Goal: Task Accomplishment & Management: Complete application form

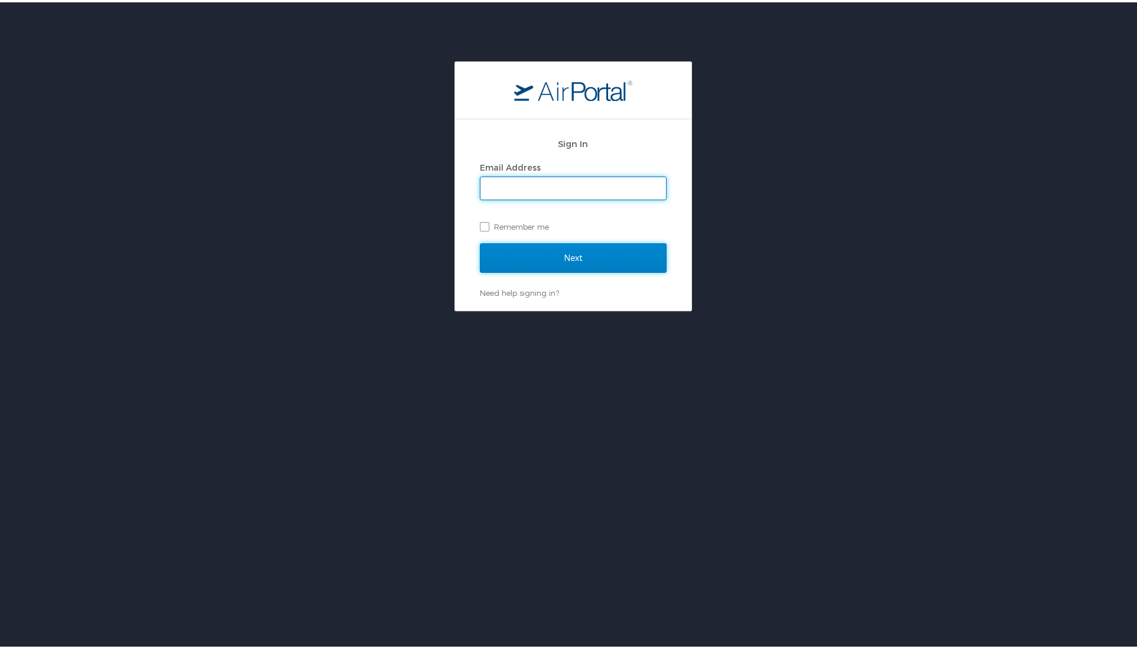
click at [519, 259] on input "Next" at bounding box center [573, 256] width 187 height 30
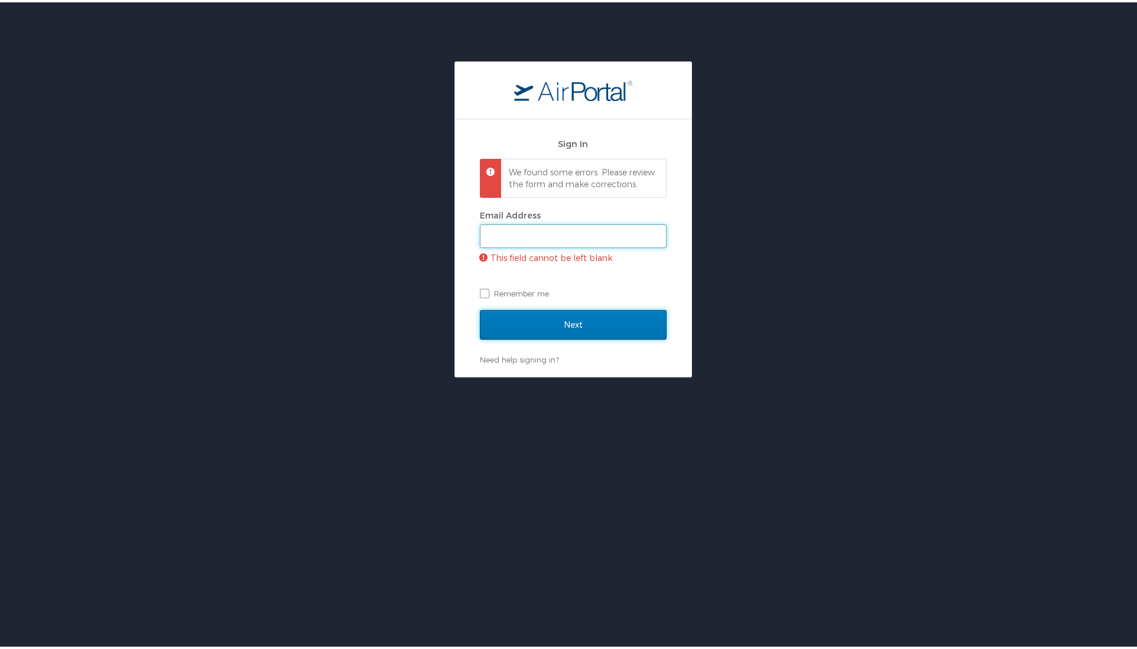
click at [513, 238] on input "Email Address" at bounding box center [572, 234] width 185 height 22
type input "wendy.pitre@la.gov"
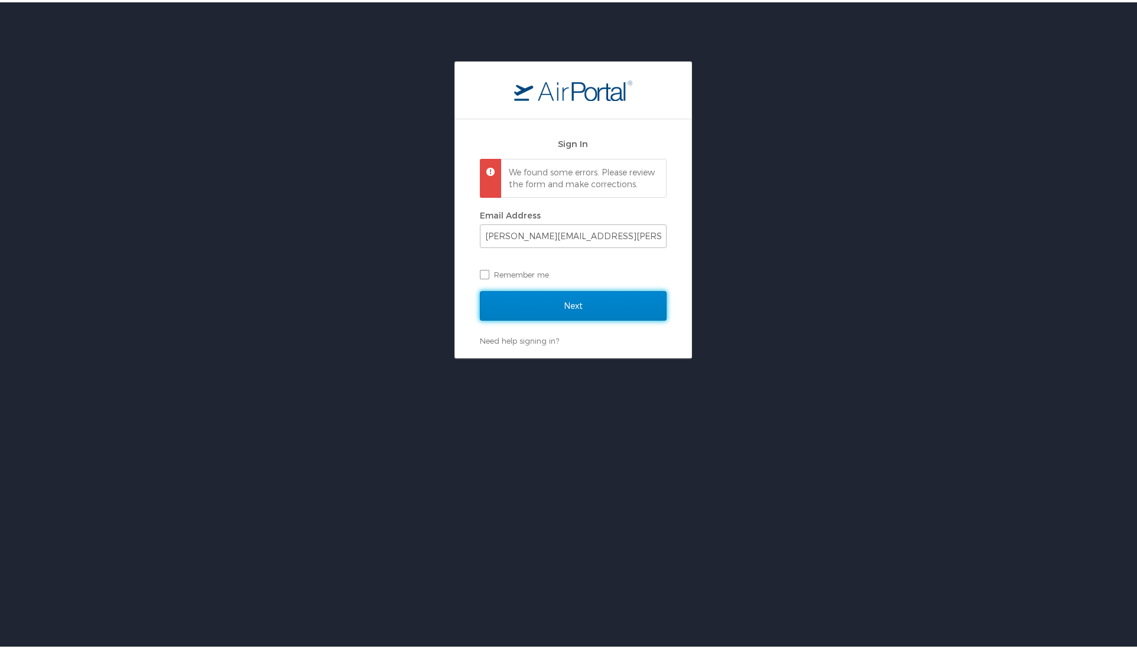
click at [574, 315] on input "Next" at bounding box center [573, 304] width 187 height 30
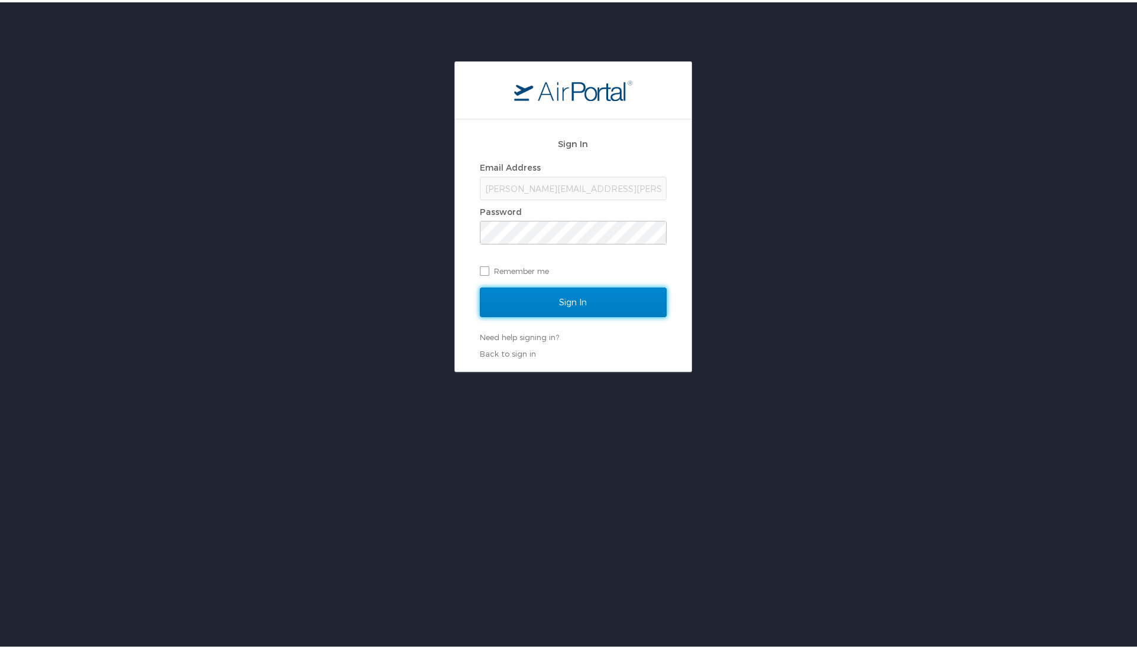
click at [581, 302] on input "Sign In" at bounding box center [573, 300] width 187 height 30
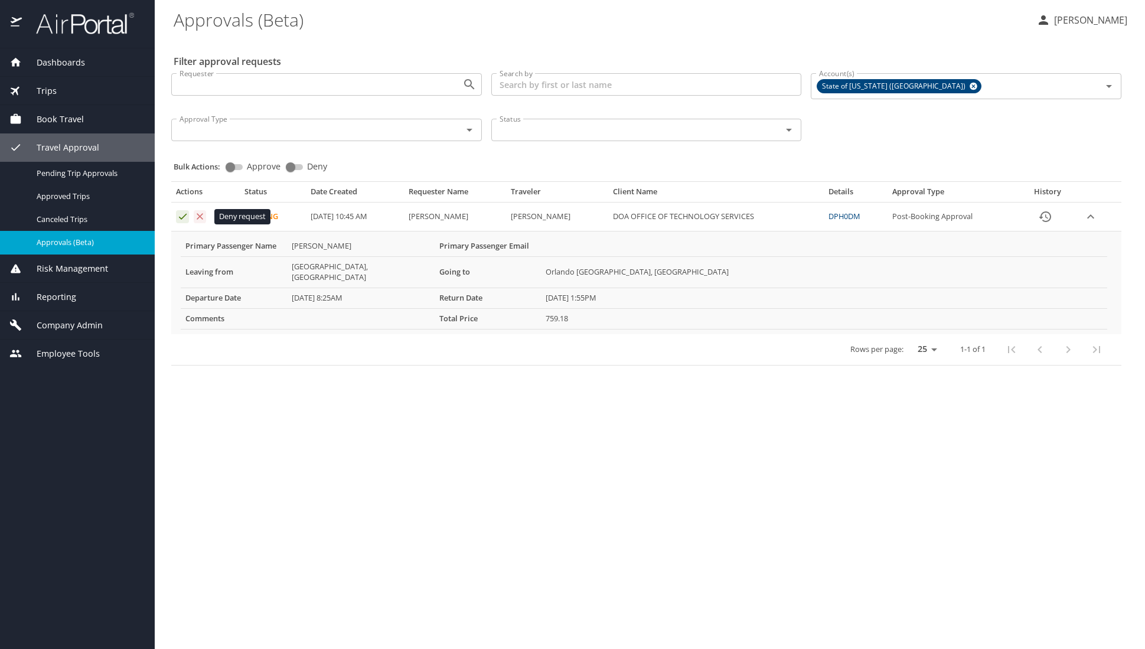
click at [201, 216] on icon "Approval table" at bounding box center [200, 216] width 6 height 6
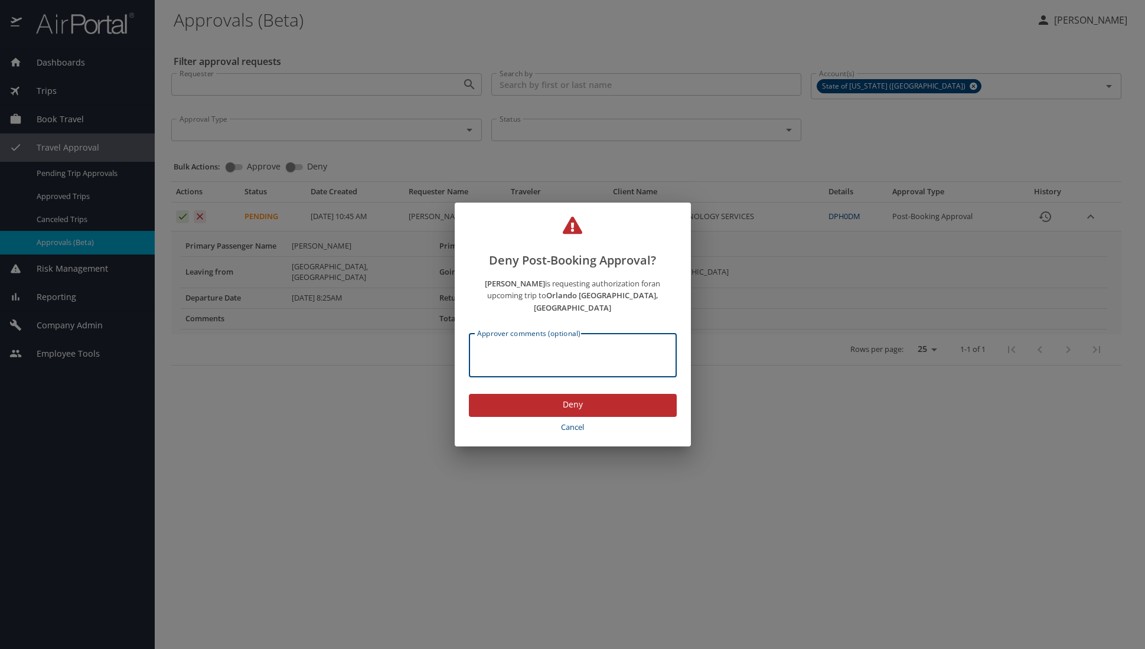
click at [504, 344] on textarea "Approver comments (optional)" at bounding box center [572, 355] width 191 height 22
type textarea "incorrect start date"
click at [566, 400] on span "Deny" at bounding box center [572, 405] width 189 height 15
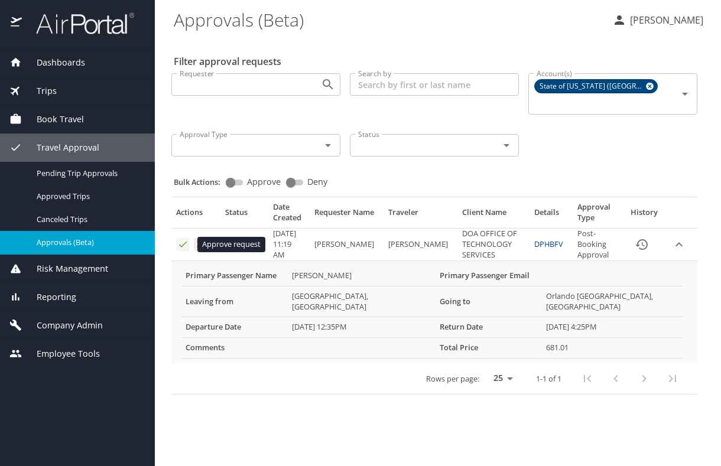
click at [178, 242] on icon "Approval table" at bounding box center [182, 244] width 11 height 11
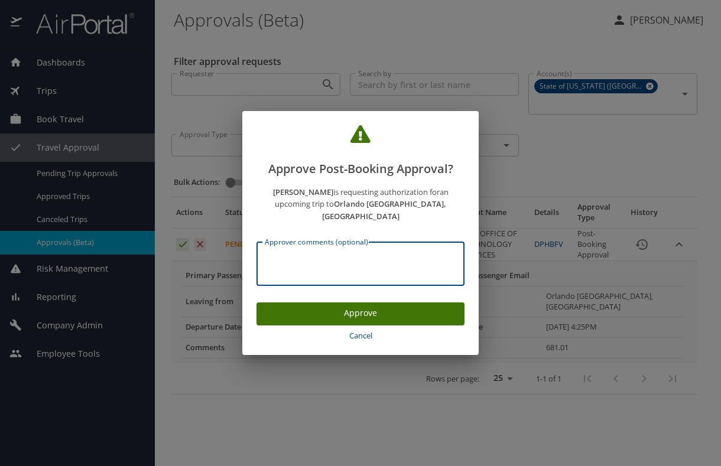
click at [312, 262] on textarea "Approver comments (optional)" at bounding box center [360, 264] width 191 height 22
type textarea "per travel authorization"
click at [332, 306] on span "Approve" at bounding box center [360, 313] width 189 height 15
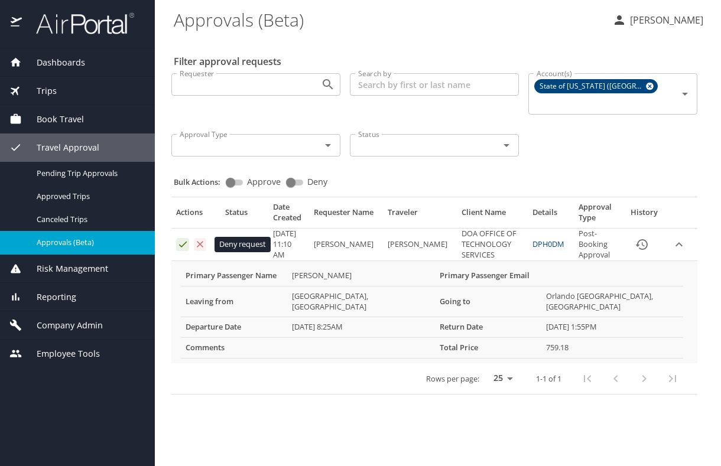
click at [198, 243] on icon "Approval table" at bounding box center [199, 244] width 11 height 11
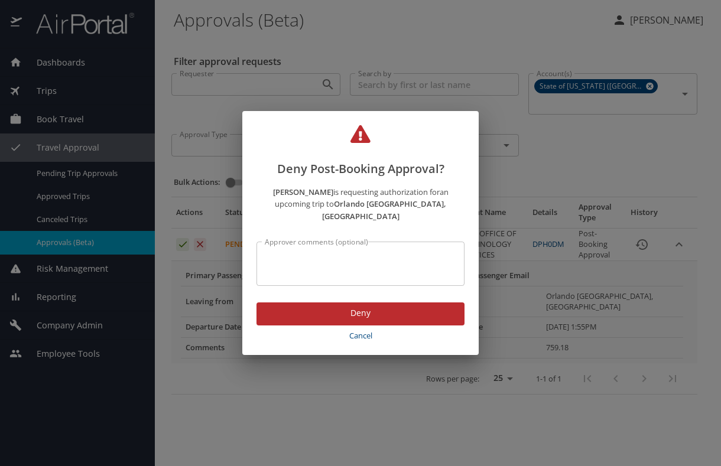
click at [274, 257] on textarea "Approver comments (optional)" at bounding box center [360, 264] width 191 height 22
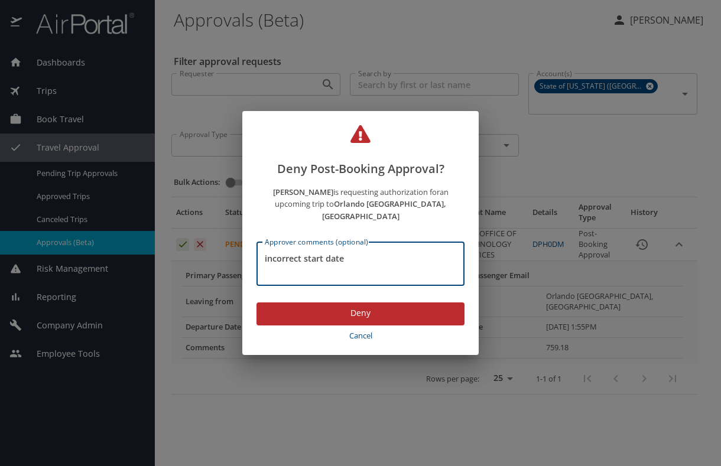
type textarea "incorrect start date"
click at [364, 307] on span "Deny" at bounding box center [360, 313] width 189 height 15
